Goal: Transaction & Acquisition: Purchase product/service

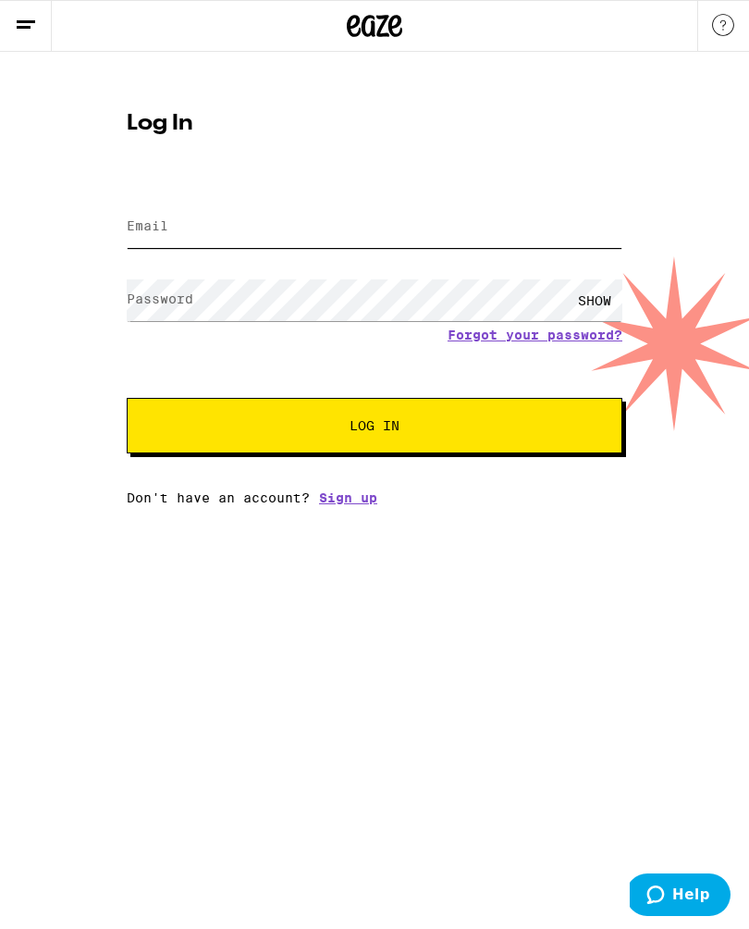
click at [359, 229] on input "Email" at bounding box center [375, 227] width 496 height 42
type input "kilog013@yahoo.com"
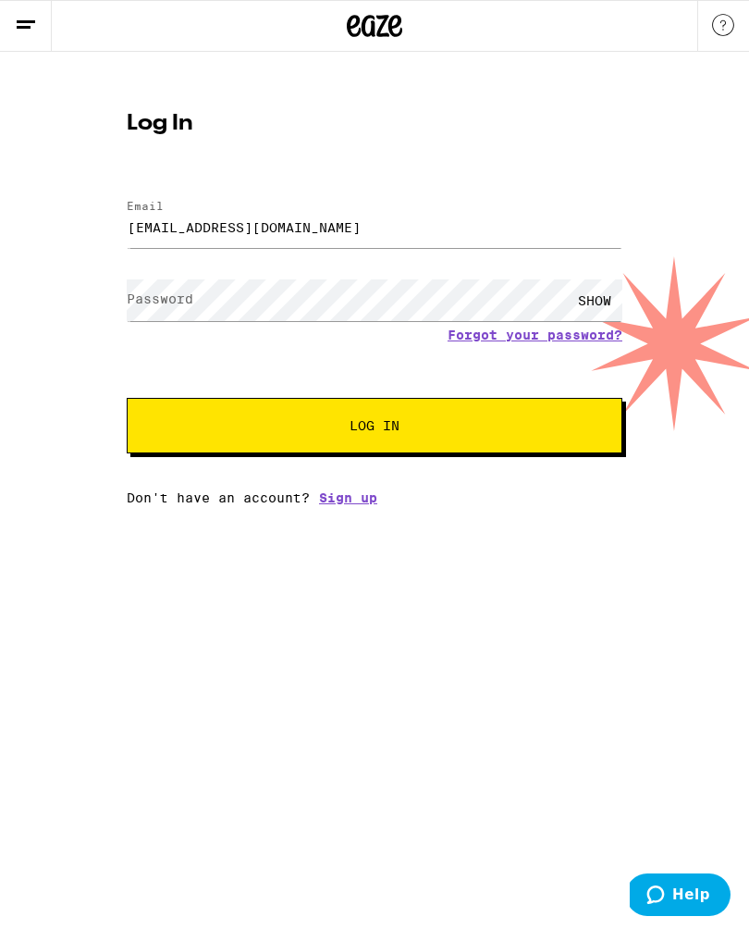
click at [375, 428] on button "Log In" at bounding box center [375, 426] width 496 height 56
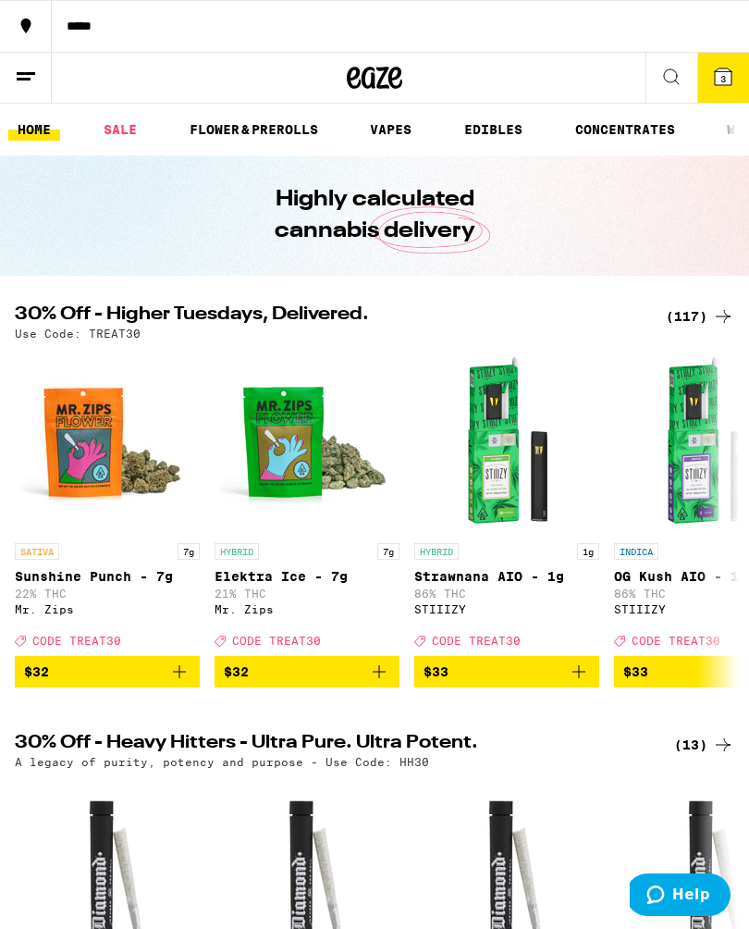
click at [728, 63] on button "3" at bounding box center [724, 78] width 52 height 50
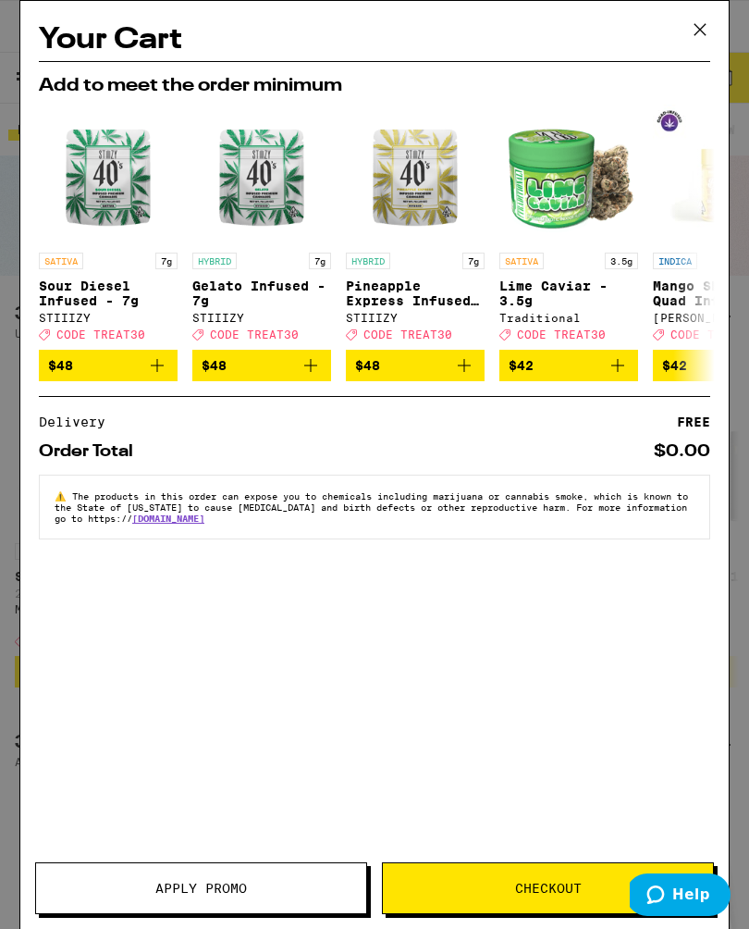
click at [695, 25] on icon at bounding box center [700, 30] width 28 height 28
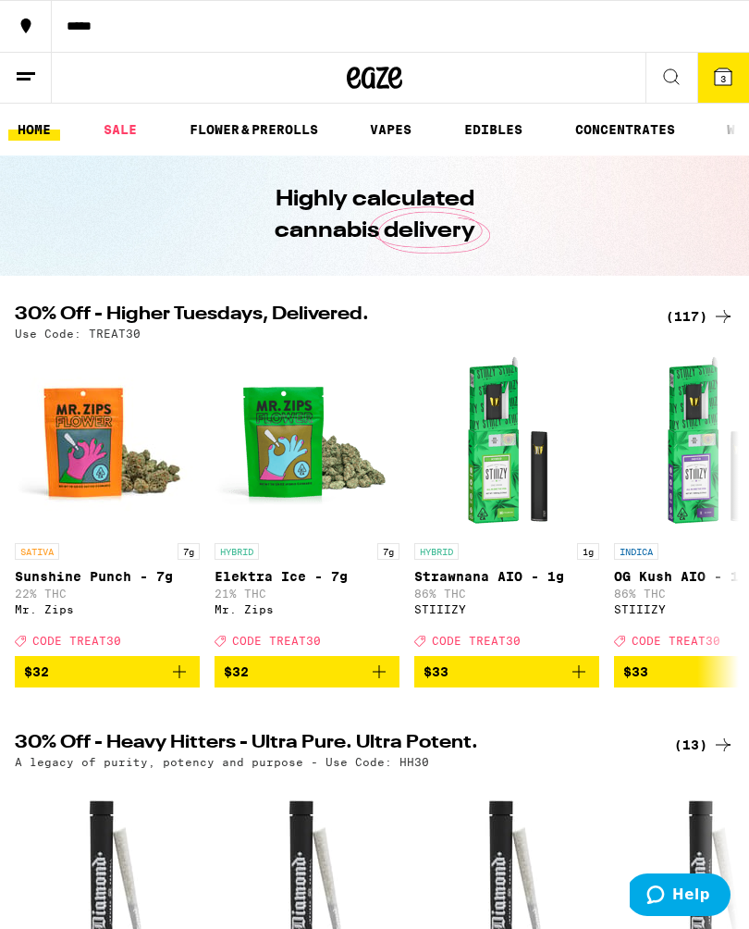
click at [719, 83] on icon at bounding box center [723, 76] width 17 height 17
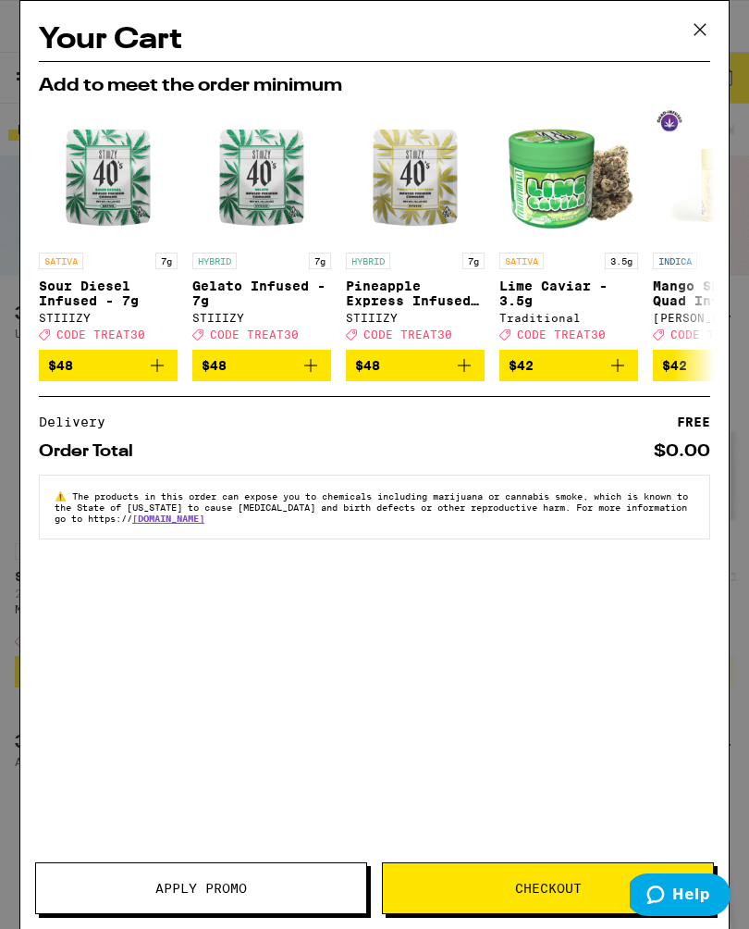
click at [699, 31] on icon at bounding box center [700, 30] width 28 height 28
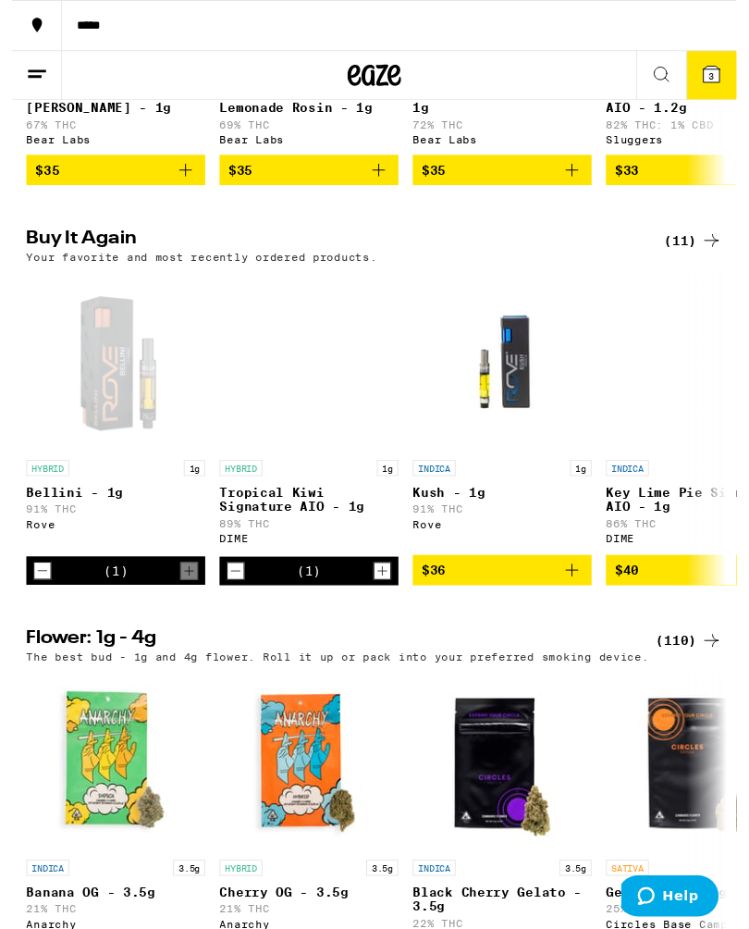
scroll to position [1760, 0]
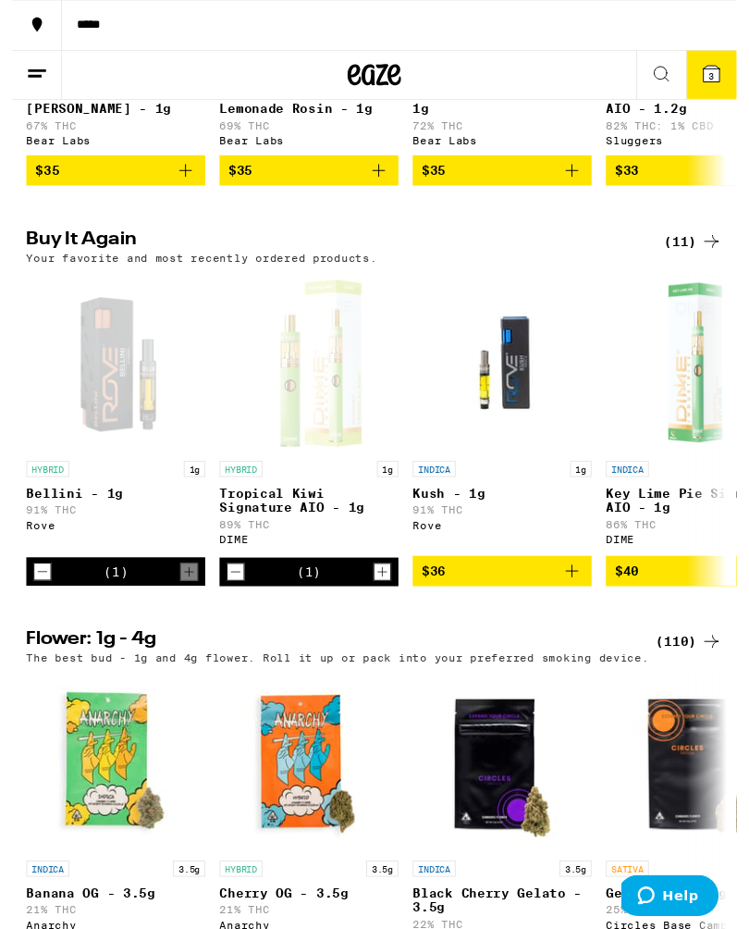
click at [230, 602] on icon "Decrement" at bounding box center [231, 591] width 17 height 22
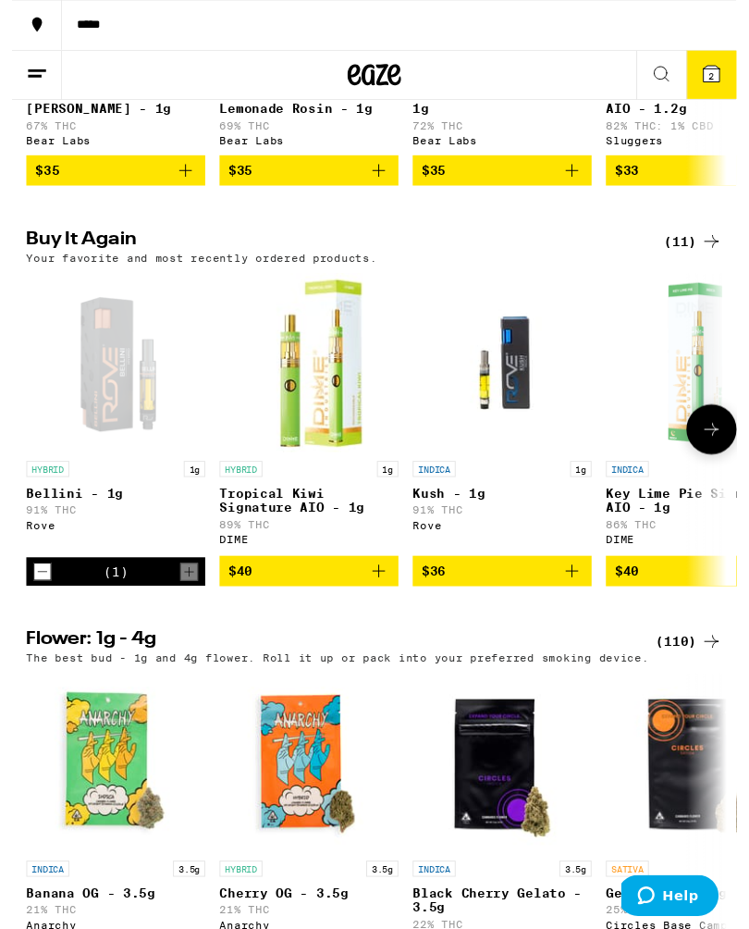
scroll to position [1761, 0]
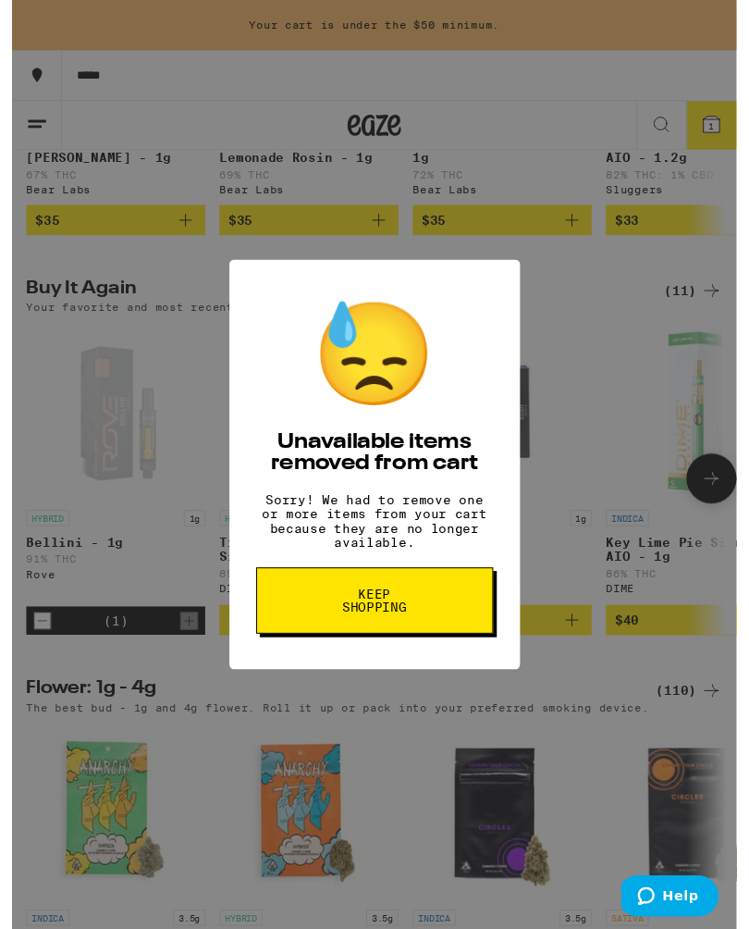
click at [402, 625] on span "Keep Shopping" at bounding box center [374, 621] width 95 height 26
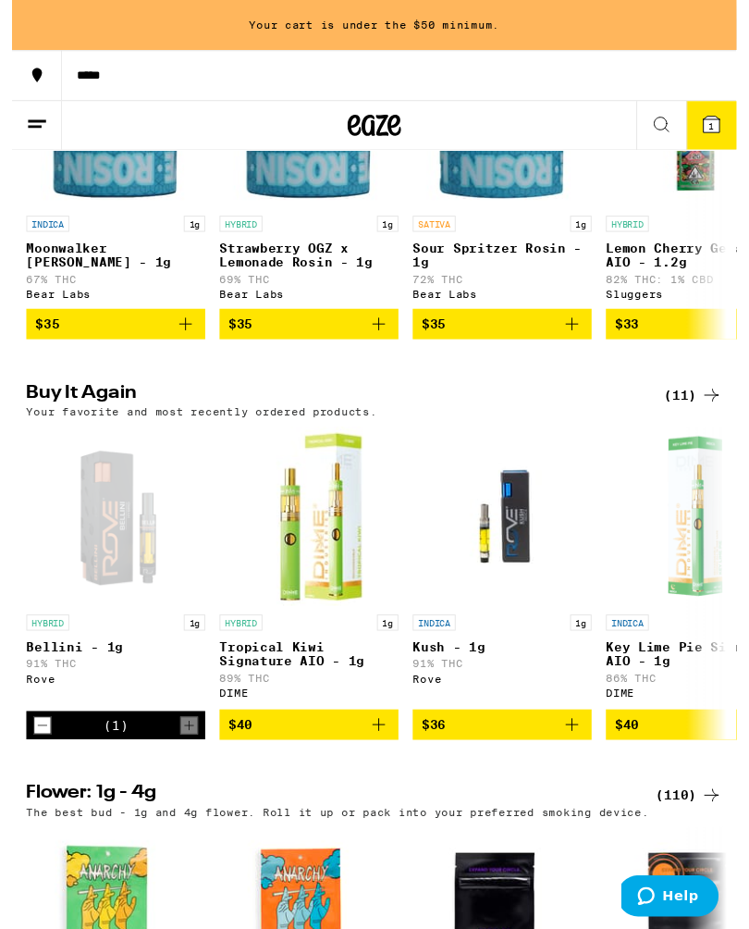
scroll to position [1654, 0]
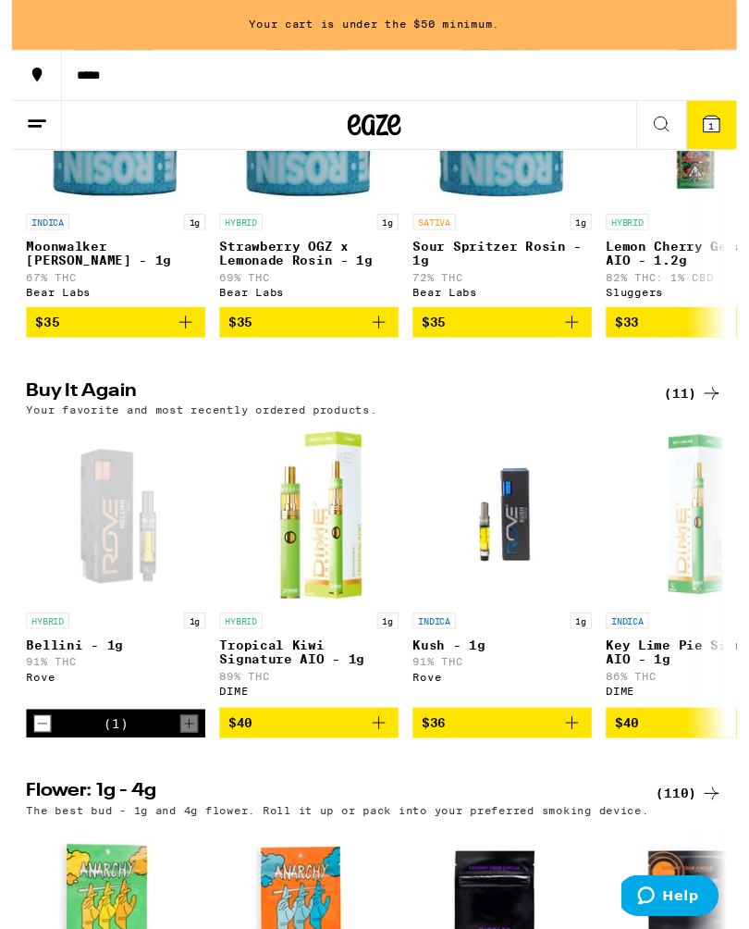
click at [31, 760] on icon "Decrement" at bounding box center [31, 748] width 17 height 22
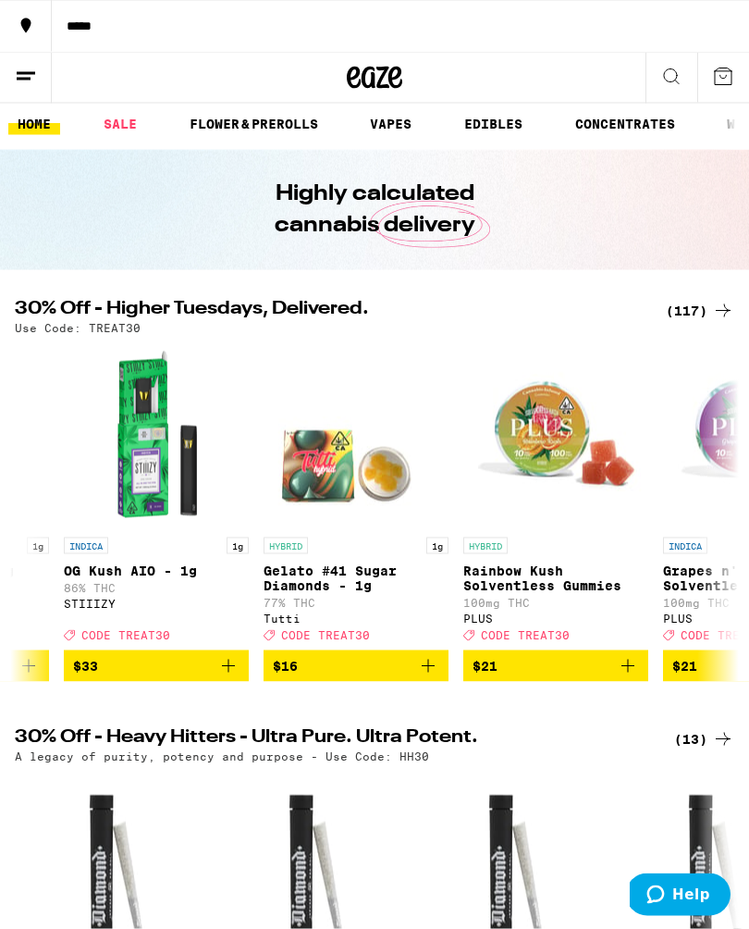
scroll to position [0, 0]
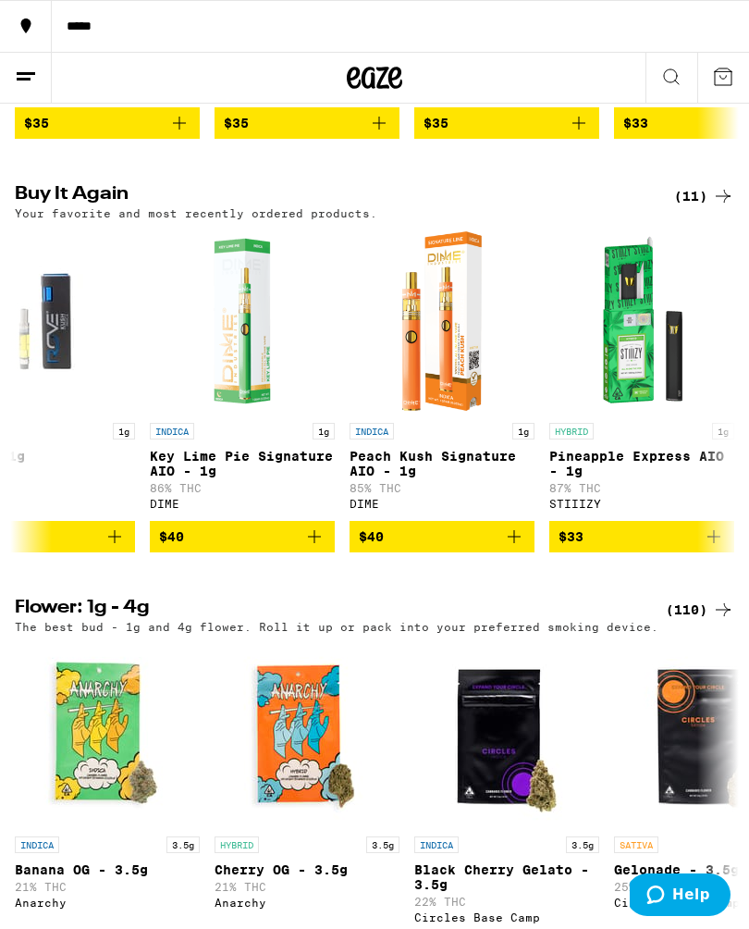
scroll to position [1829, 0]
